Goal: Information Seeking & Learning: Learn about a topic

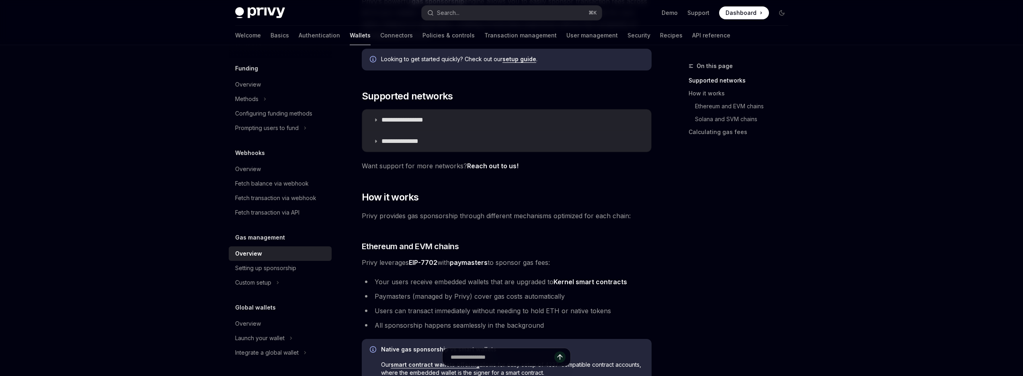
scroll to position [106, 0]
click at [419, 138] on p "**********" at bounding box center [407, 141] width 51 height 8
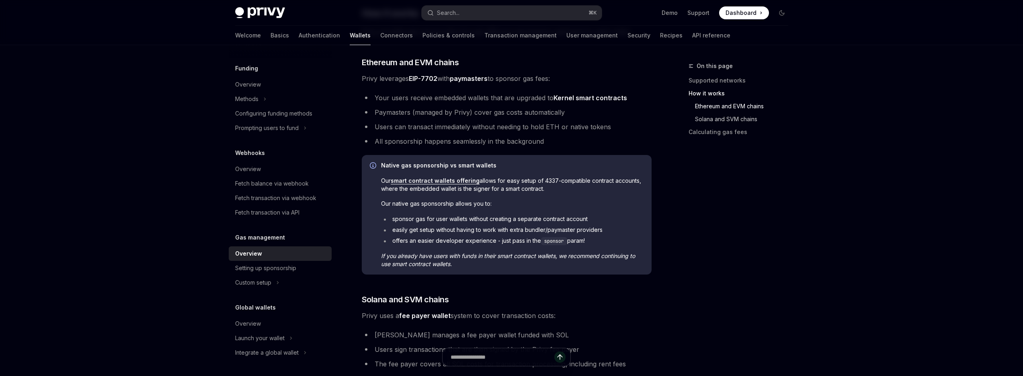
click at [712, 119] on link "Solana and SVM chains" at bounding box center [742, 119] width 106 height 13
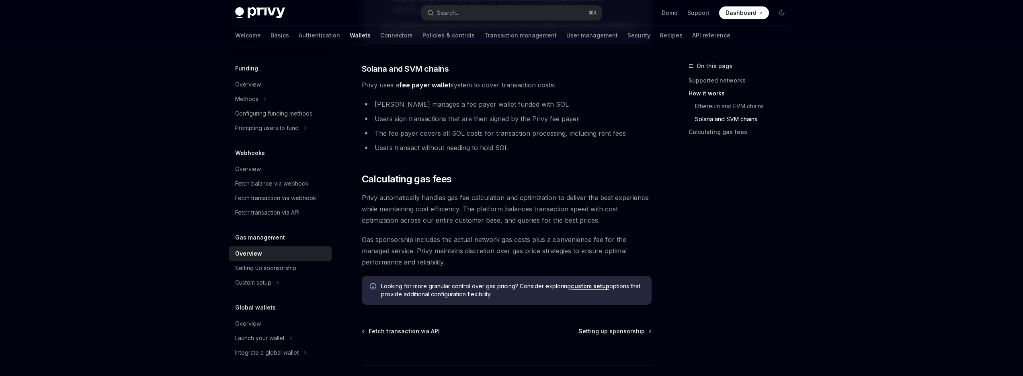
scroll to position [604, 0]
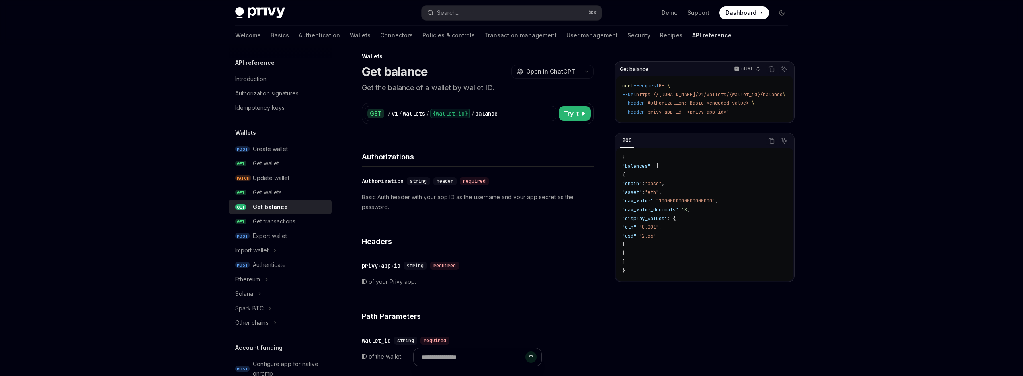
scroll to position [0, 25]
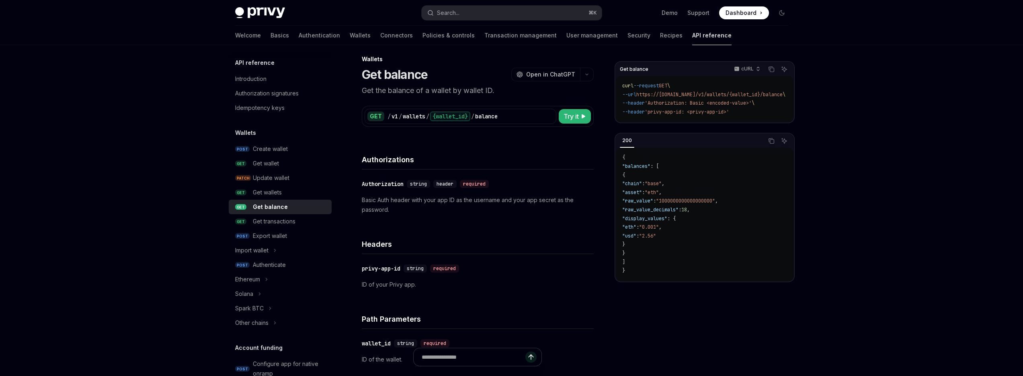
scroll to position [8, 0]
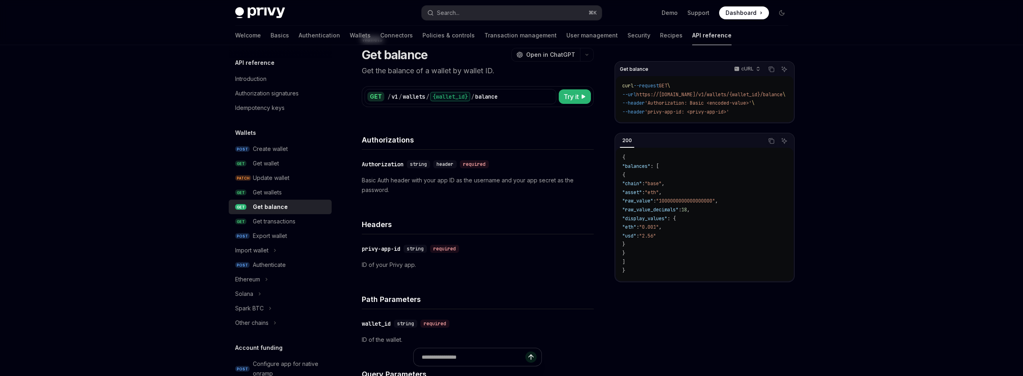
scroll to position [57, 0]
